Goal: Information Seeking & Learning: Learn about a topic

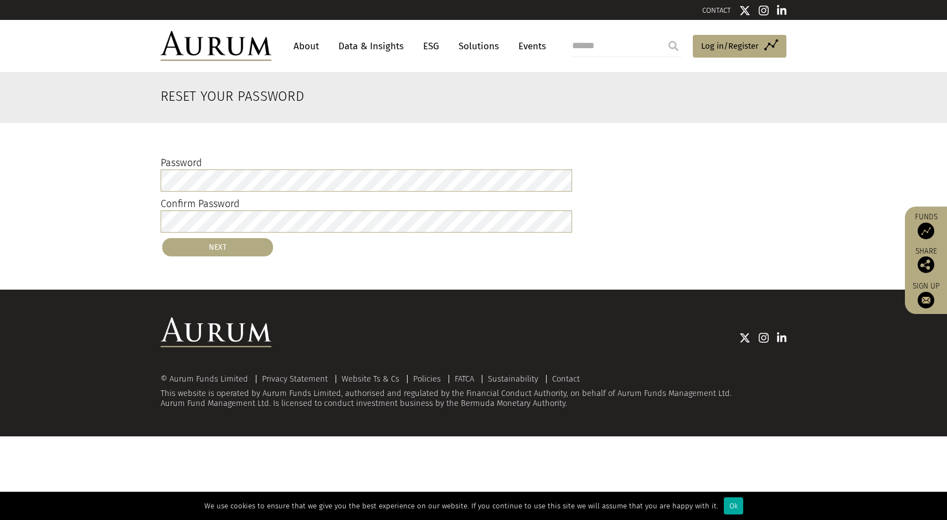
click at [219, 246] on button "NEXT" at bounding box center [217, 247] width 111 height 18
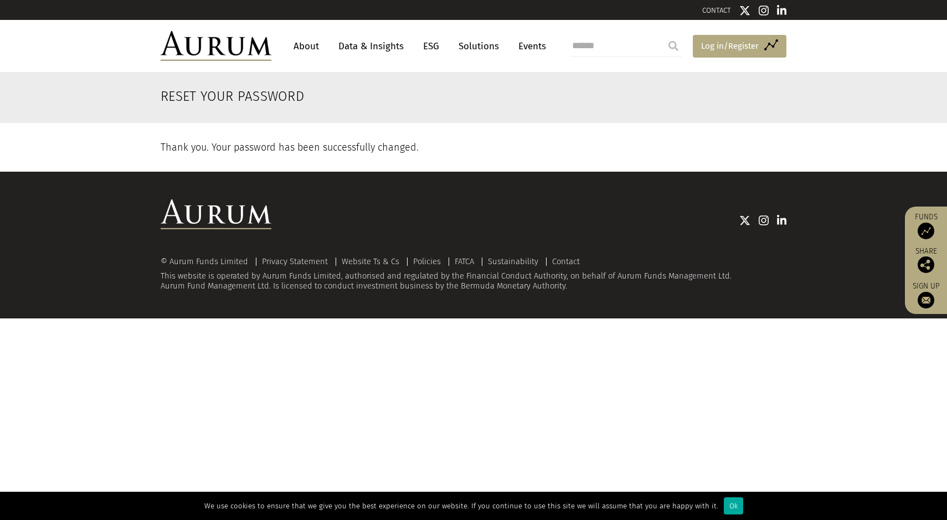
click at [713, 44] on span "Log in/Register" at bounding box center [730, 45] width 58 height 13
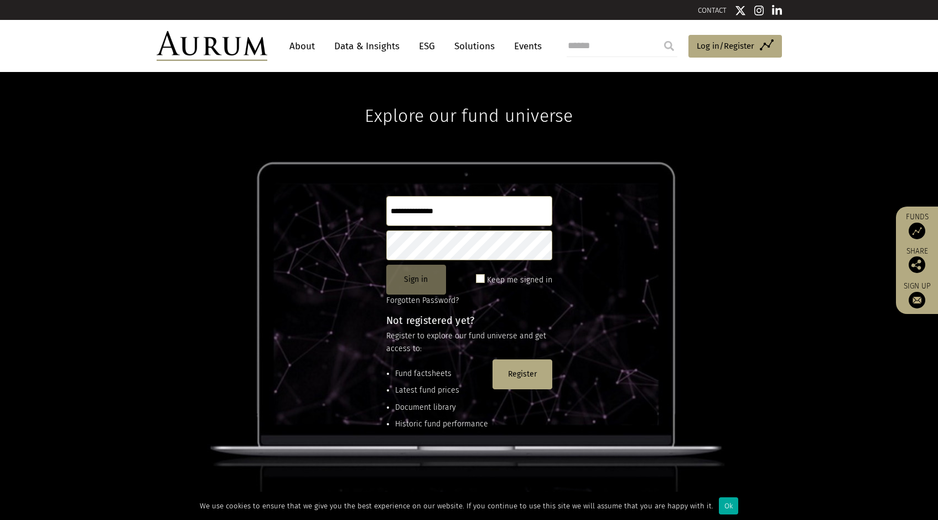
type input "**********"
click at [405, 283] on button "Sign in" at bounding box center [416, 280] width 60 height 30
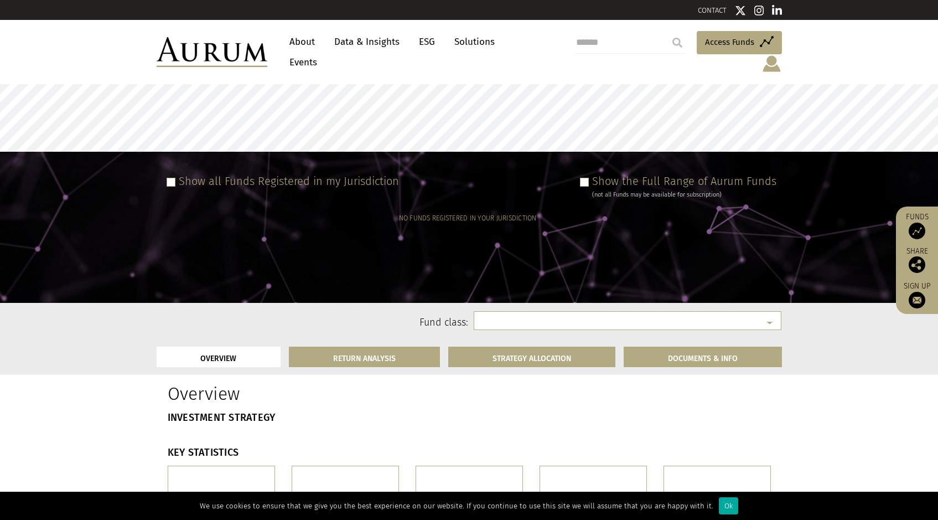
select select
click at [589, 178] on span at bounding box center [584, 182] width 9 height 9
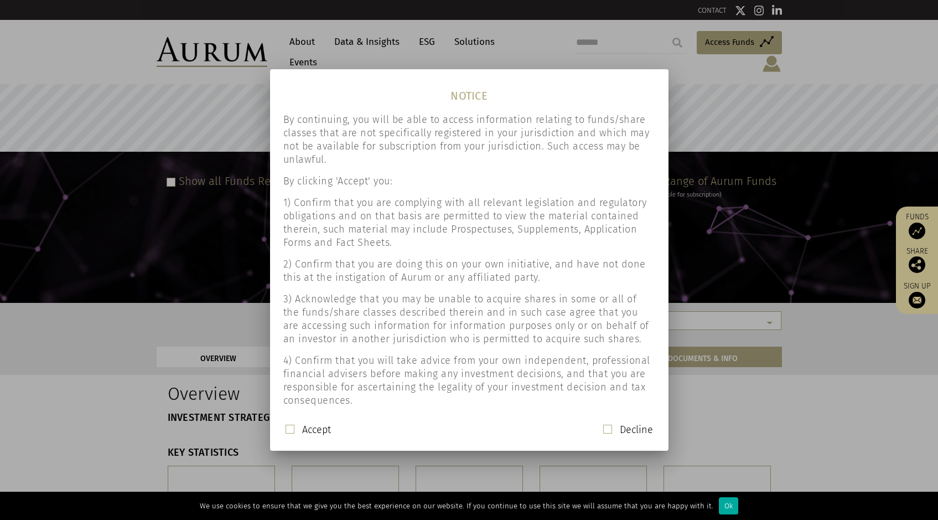
click at [278, 424] on div "Accept Decline" at bounding box center [470, 434] width 390 height 23
click at [287, 424] on div "Accept" at bounding box center [308, 430] width 45 height 14
click at [291, 431] on span at bounding box center [290, 429] width 9 height 9
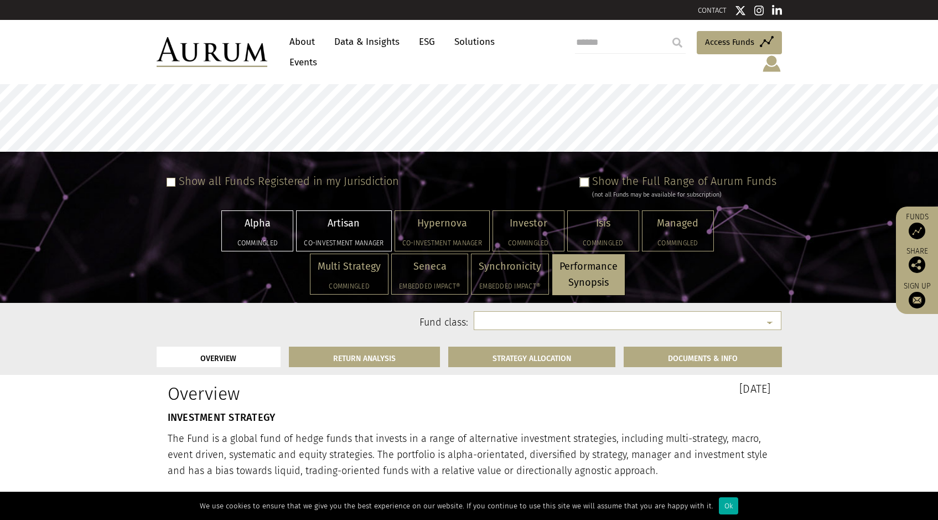
select select "**********"
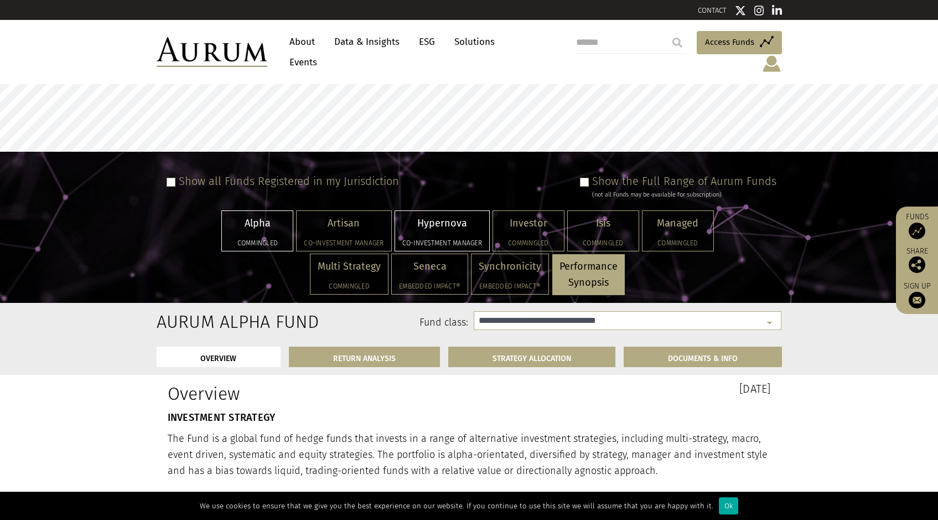
click at [449, 215] on p "Hypernova" at bounding box center [443, 223] width 80 height 16
select select "**********"
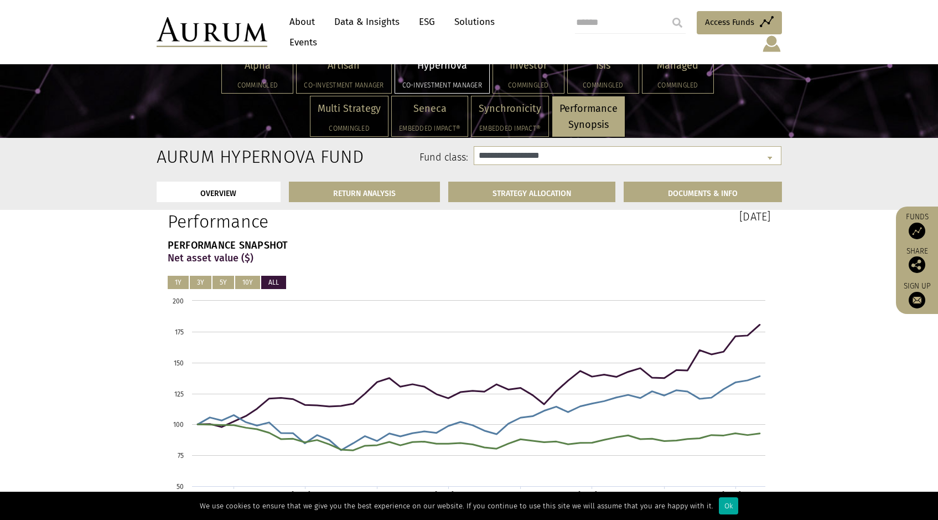
scroll to position [554, 0]
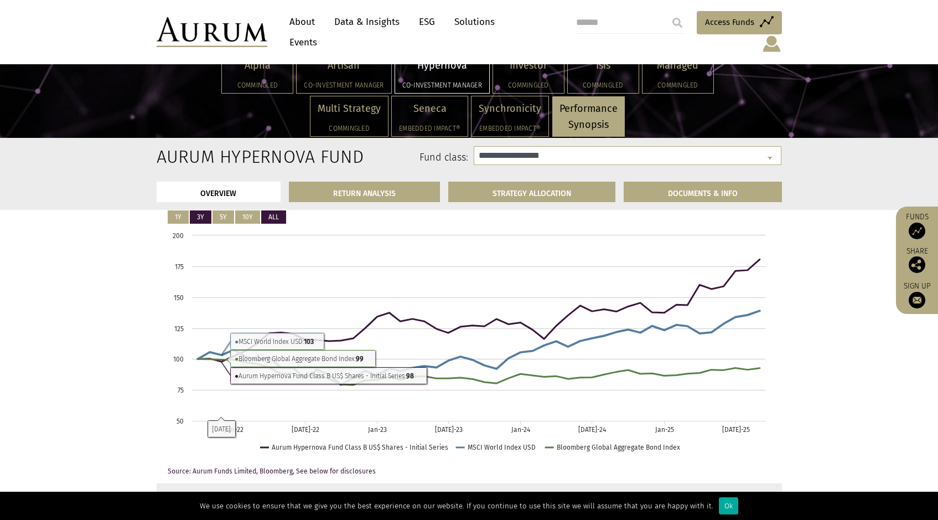
click at [203, 220] on button "3Y" at bounding box center [201, 216] width 22 height 13
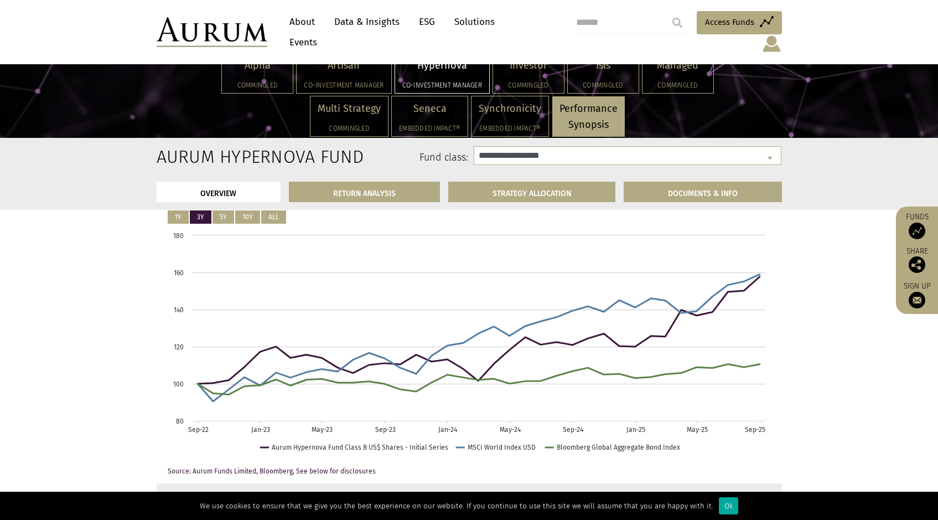
click at [190, 222] on button "3Y" at bounding box center [201, 216] width 22 height 13
click at [162, 214] on div "PERFORMANCE SNAPSHOT Net asset value ($) 1Y 3Y 5Y 10Y ALL Created with Highchar…" at bounding box center [469, 325] width 620 height 300
click at [167, 214] on div "PERFORMANCE SNAPSHOT Net asset value ($) 1Y 3Y 5Y 10Y ALL Created with Highchar…" at bounding box center [469, 325] width 620 height 300
click at [178, 213] on button "1Y" at bounding box center [178, 216] width 21 height 13
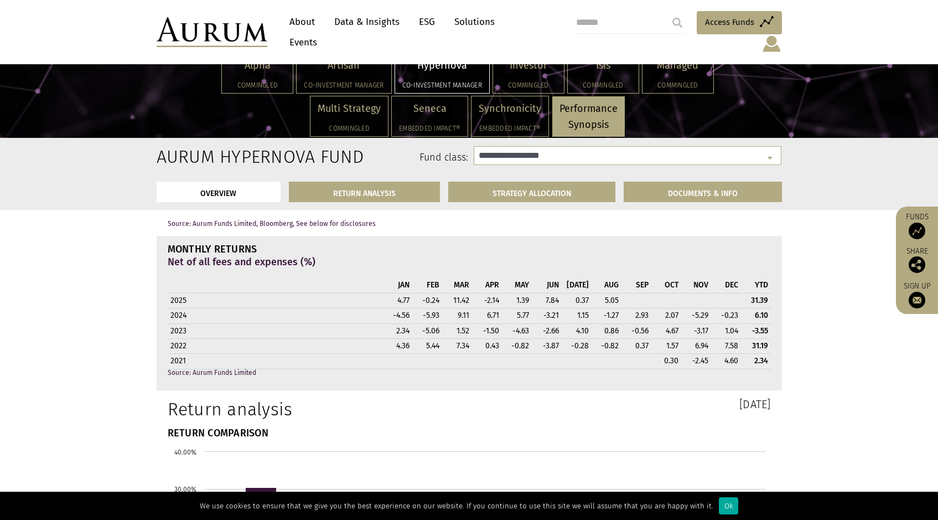
scroll to position [886, 0]
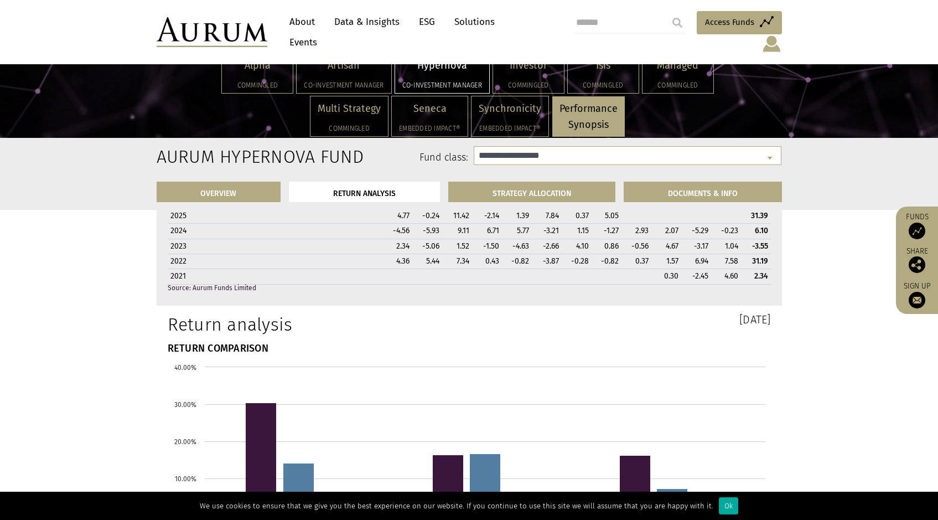
click at [551, 241] on td "-2.66" at bounding box center [547, 246] width 30 height 15
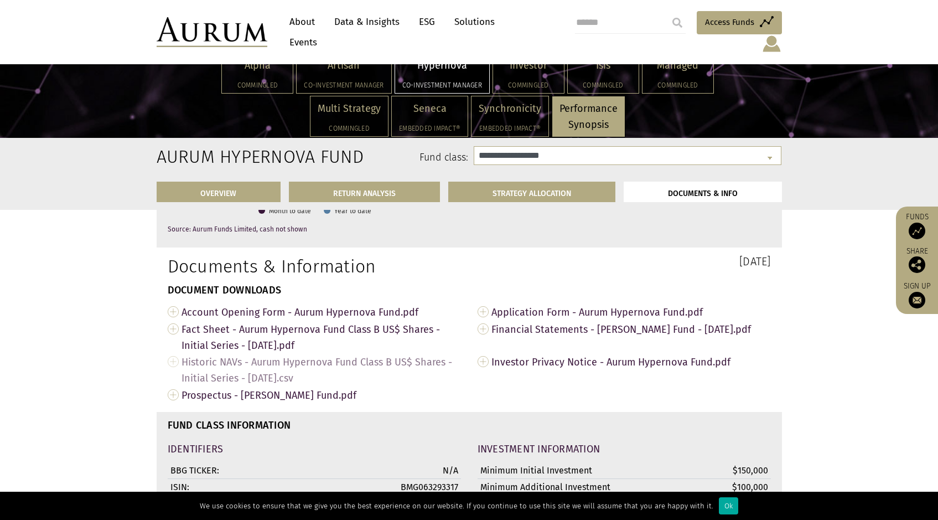
scroll to position [3267, 0]
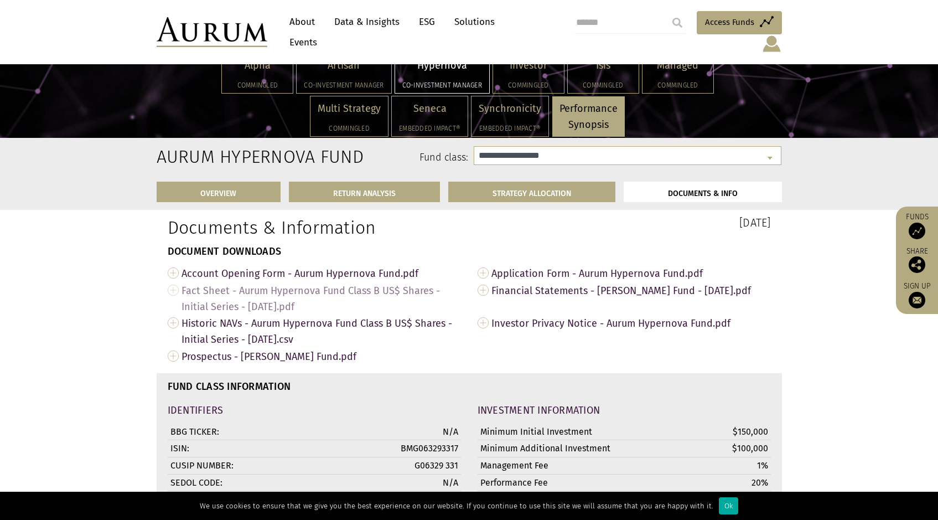
click at [231, 304] on span "Fact Sheet - Aurum Hypernova Fund Class B US$ Shares - Initial Series - [DATE].…" at bounding box center [322, 298] width 280 height 33
click at [176, 303] on link "Fact Sheet - Aurum Hypernova Fund Class B US$ Shares - Initial Series - [DATE].…" at bounding box center [314, 298] width 293 height 33
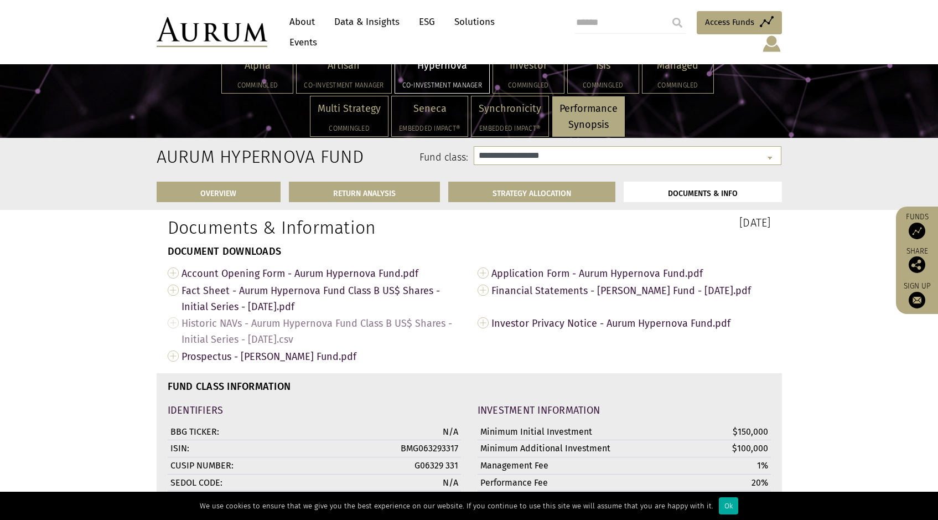
scroll to position [3623, 0]
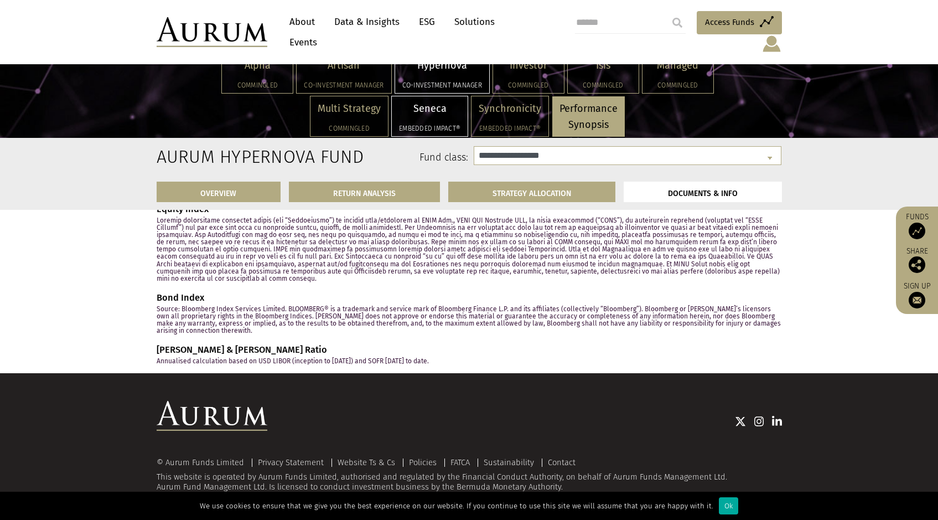
click at [444, 126] on h5 "Embedded Impact®" at bounding box center [429, 128] width 61 height 7
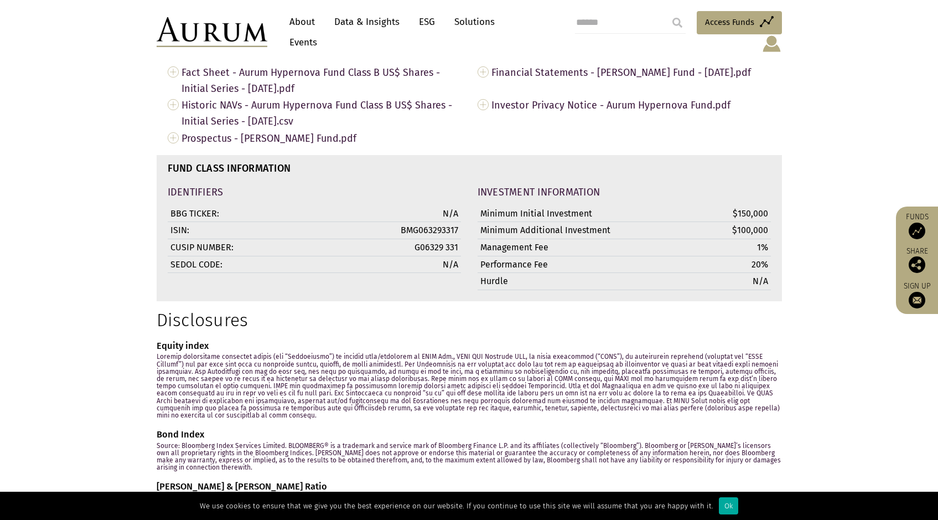
select select "**********"
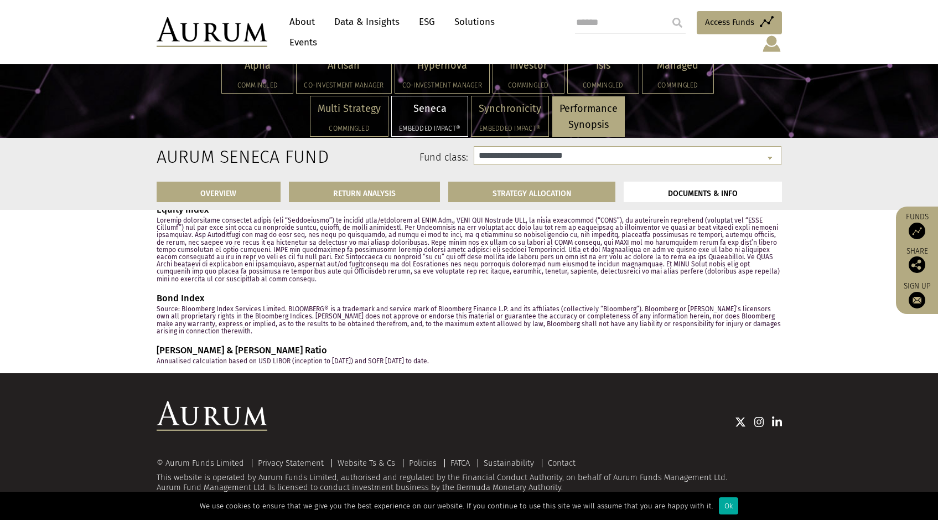
click at [567, 115] on p "Performance Synopsis" at bounding box center [589, 117] width 58 height 32
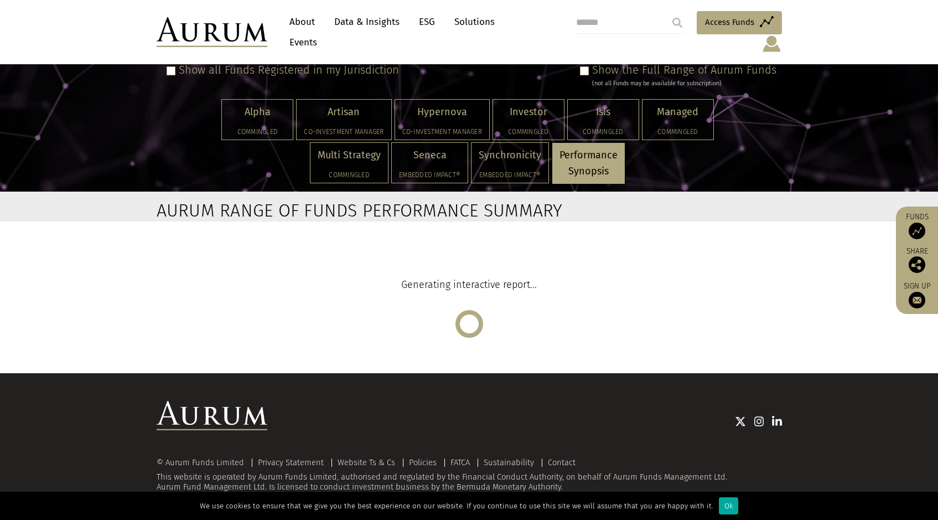
scroll to position [47, 0]
click at [575, 176] on p "Performance Synopsis" at bounding box center [589, 163] width 58 height 32
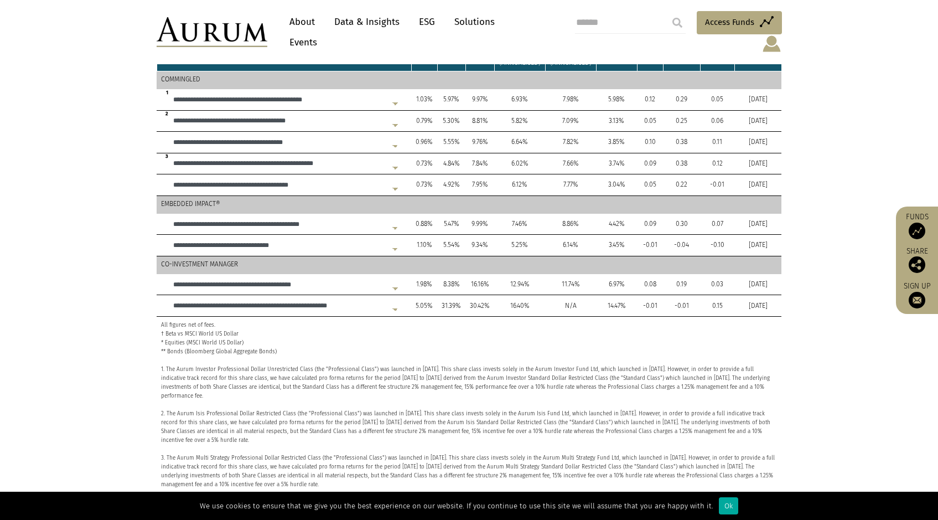
scroll to position [138, 0]
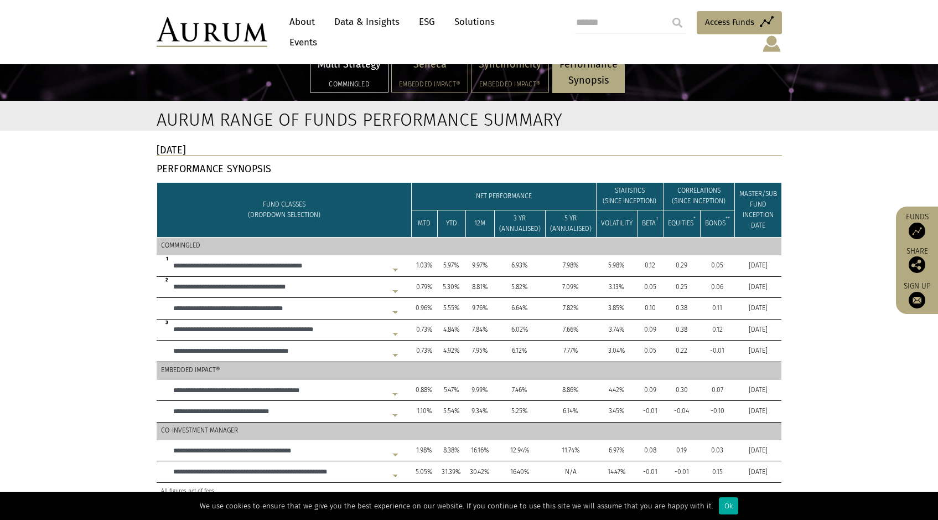
click at [333, 83] on h5 "Commingled" at bounding box center [349, 84] width 63 height 7
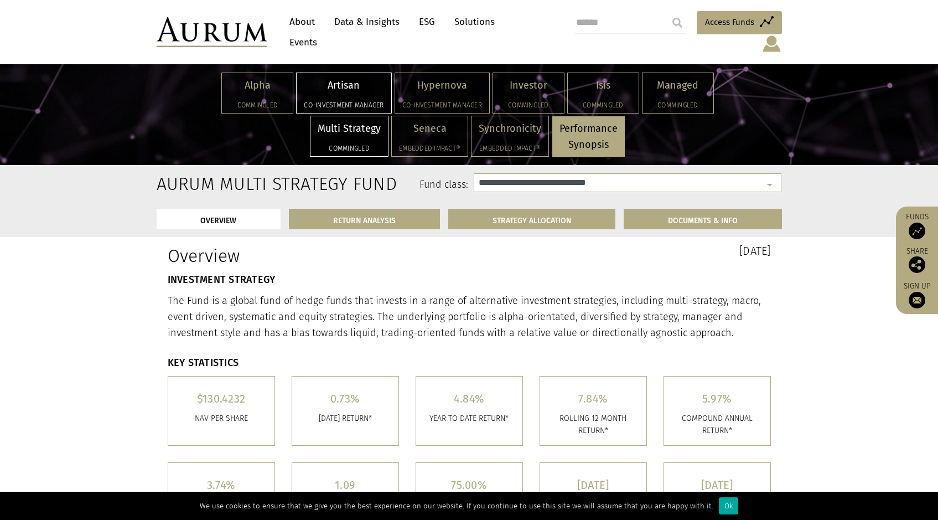
select select "**********"
click at [270, 80] on p "Alpha" at bounding box center [257, 86] width 56 height 16
select select "**********"
